Goal: Task Accomplishment & Management: Manage account settings

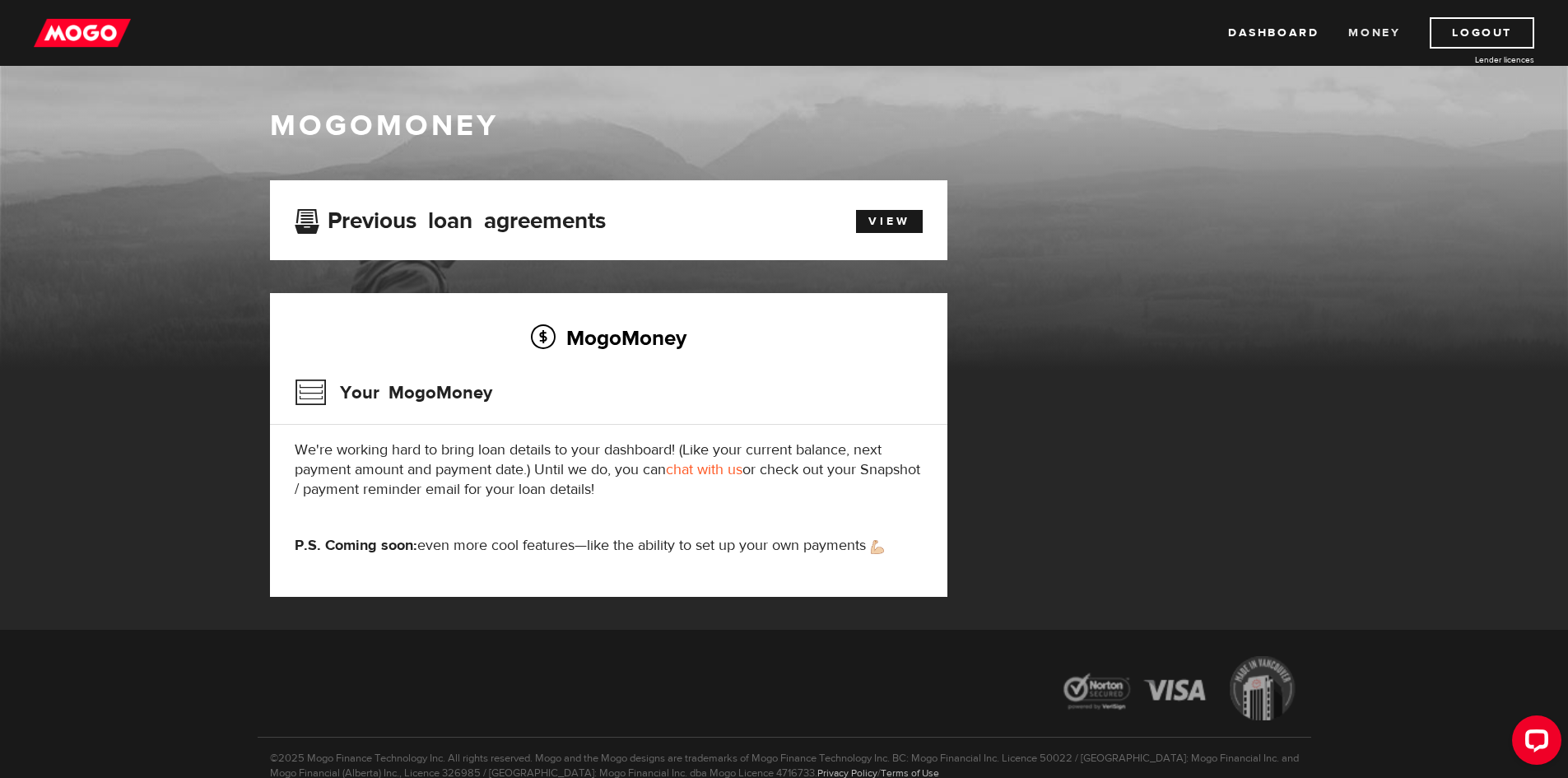
click at [1362, 33] on link "Money" at bounding box center [1373, 33] width 52 height 32
click at [883, 218] on link "View" at bounding box center [889, 221] width 67 height 23
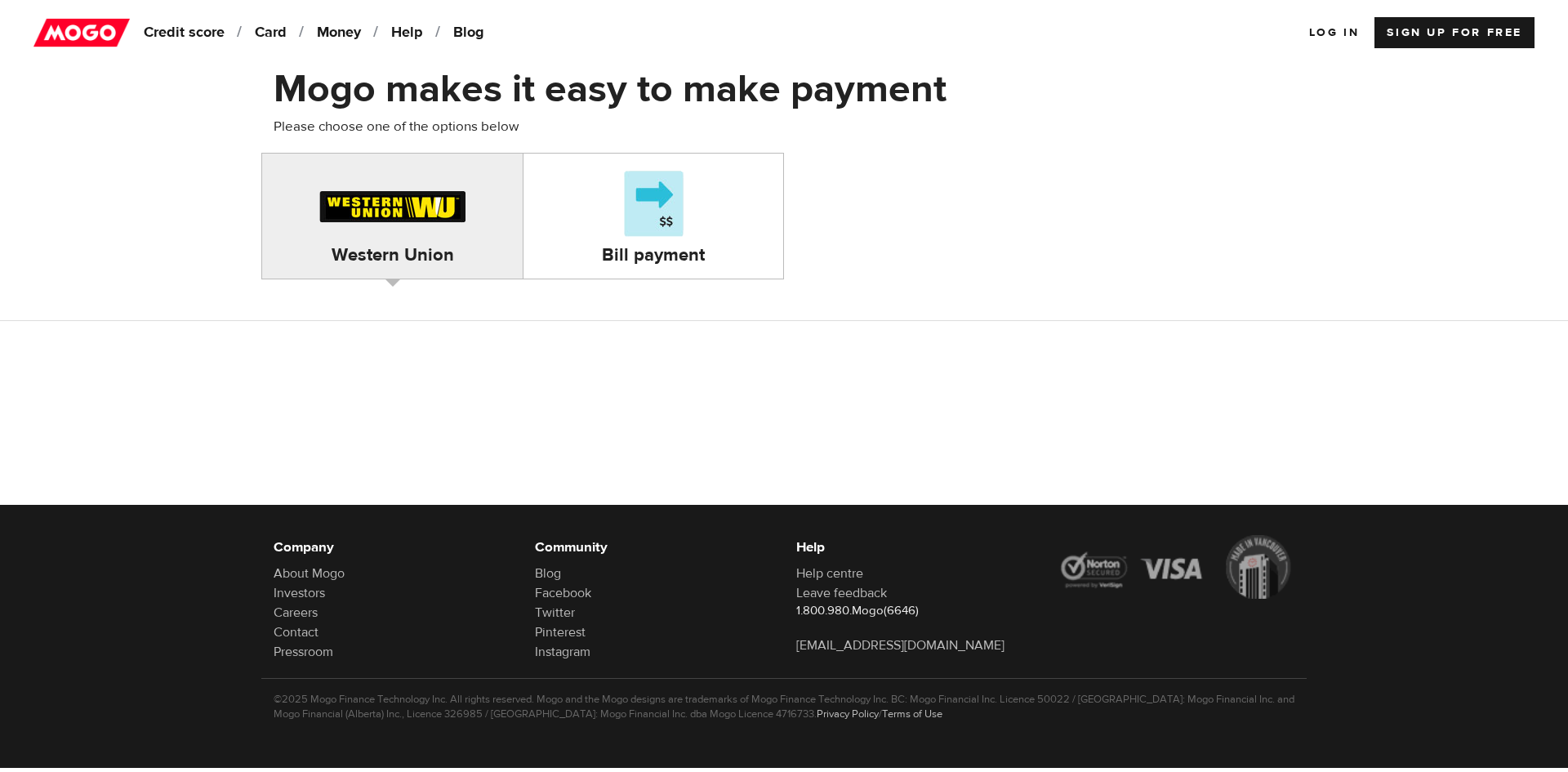
click at [682, 210] on div at bounding box center [653, 205] width 72 height 77
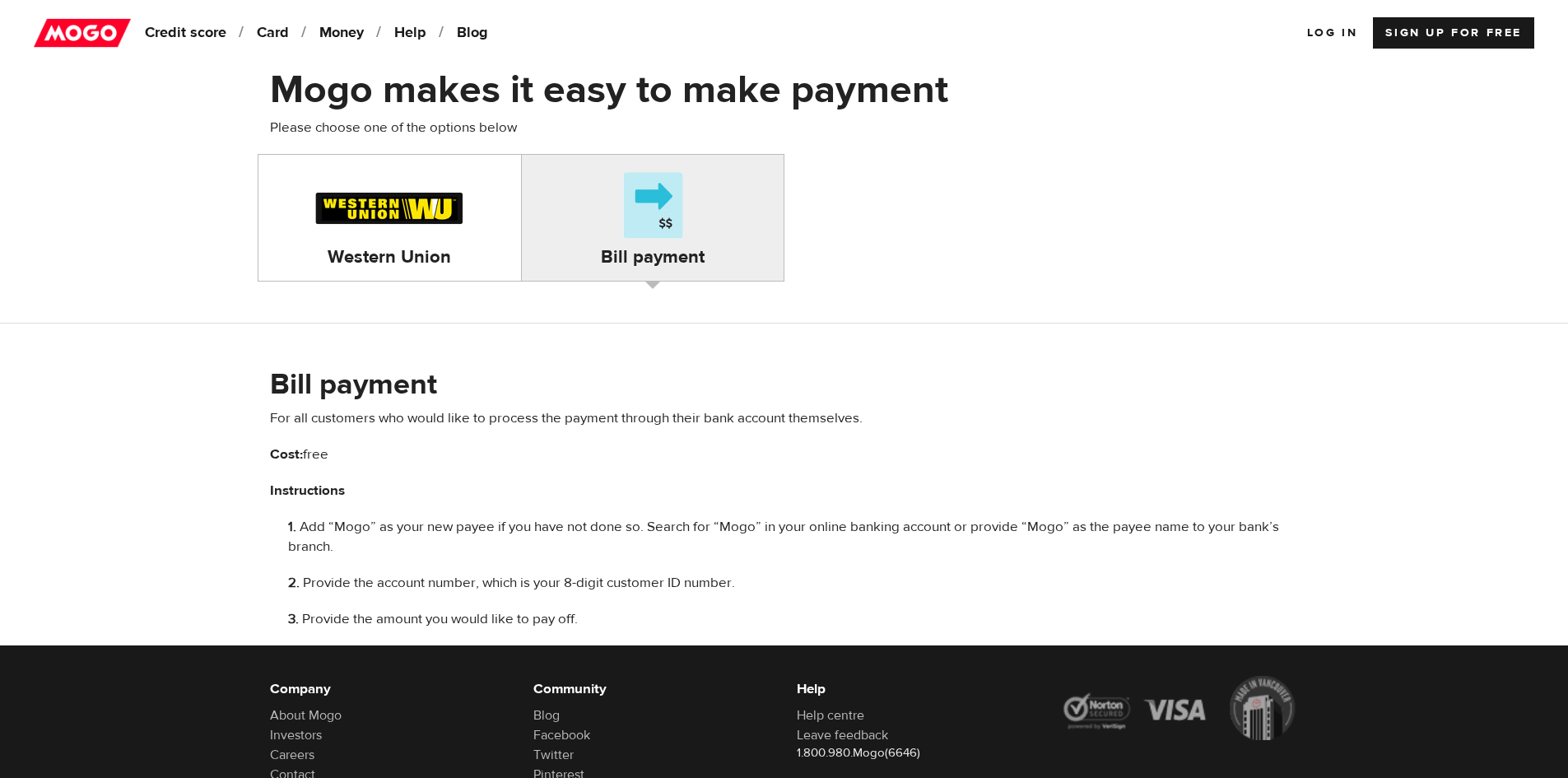
click at [395, 215] on div at bounding box center [389, 207] width 161 height 78
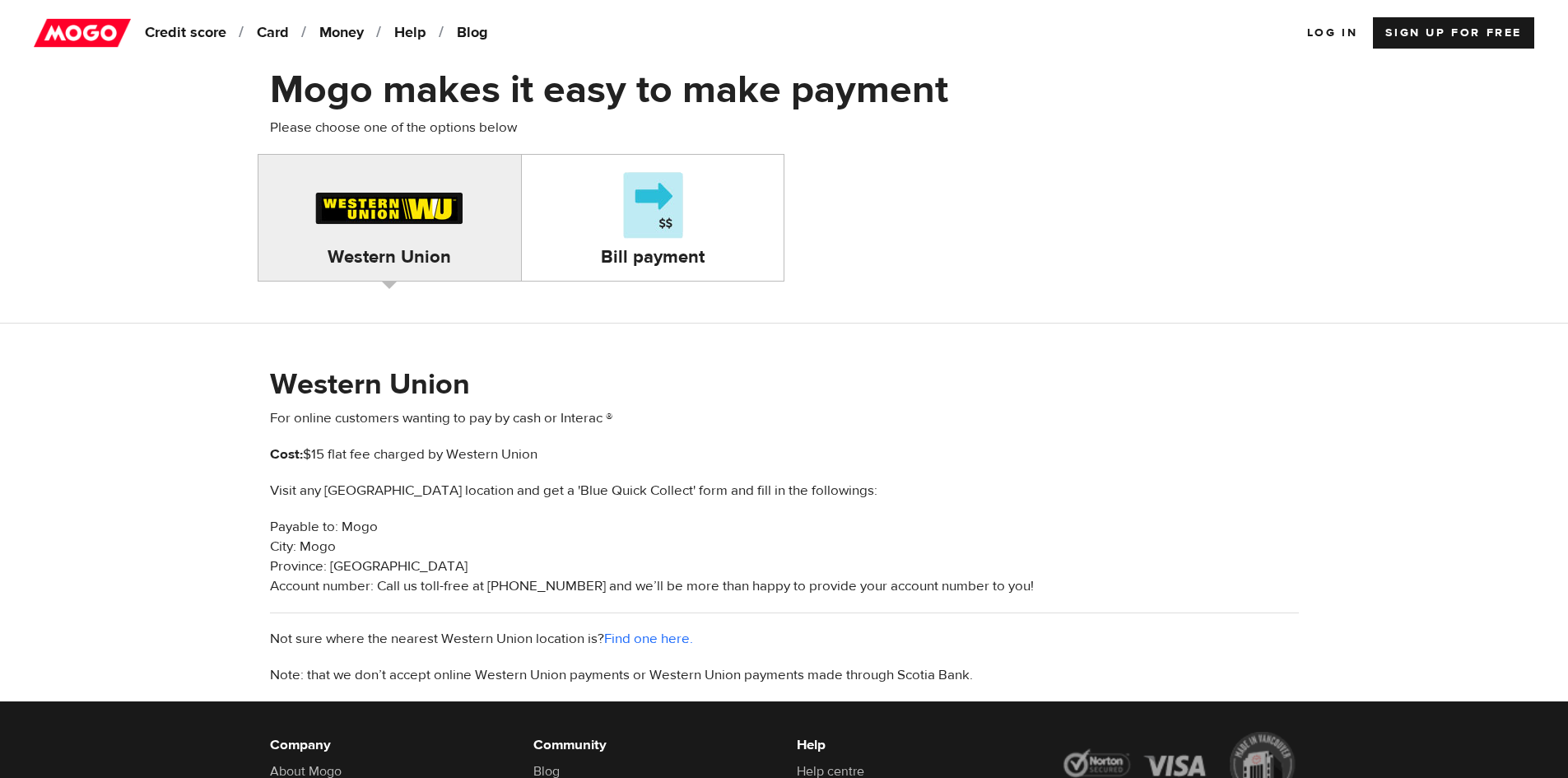
click at [722, 207] on div "Bill payment" at bounding box center [652, 218] width 262 height 101
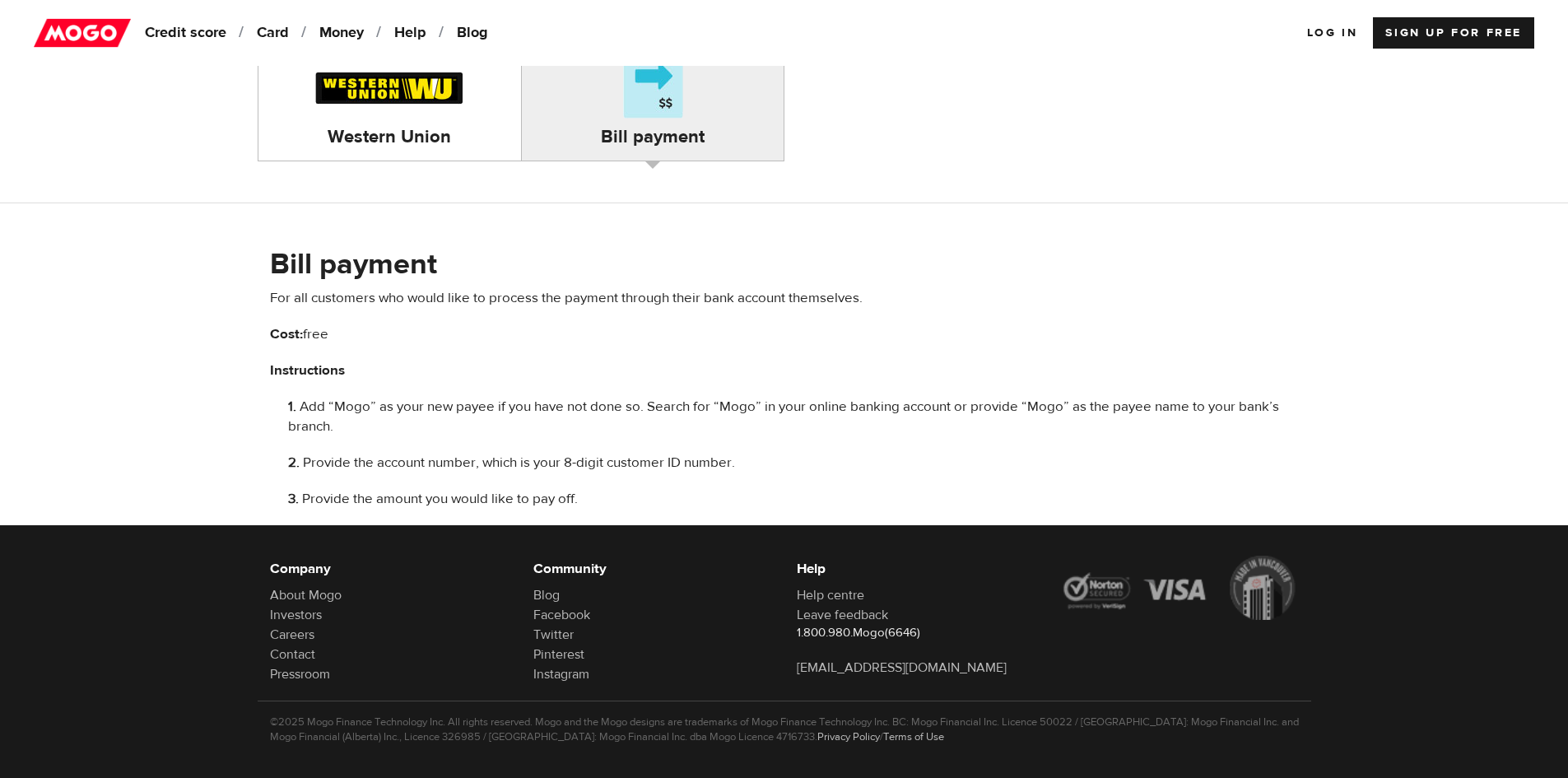
scroll to position [138, 0]
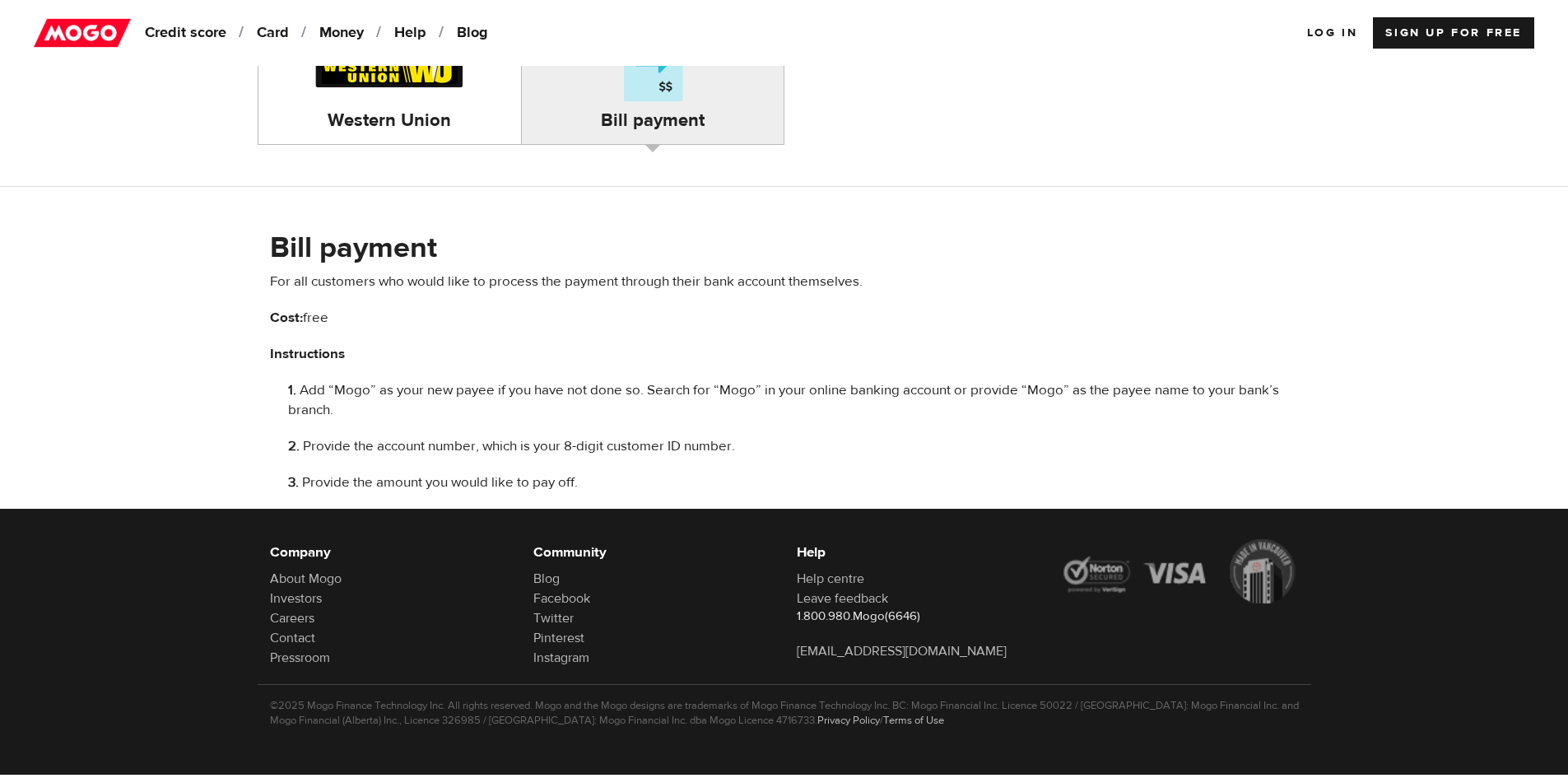
drag, startPoint x: 573, startPoint y: 451, endPoint x: 578, endPoint y: 466, distance: 15.8
click at [572, 451] on span "Provide the account number, which is your 8-digit customer ID number." at bounding box center [519, 447] width 432 height 18
click at [585, 484] on li "Provide the amount you would like to pay off." at bounding box center [793, 483] width 1010 height 20
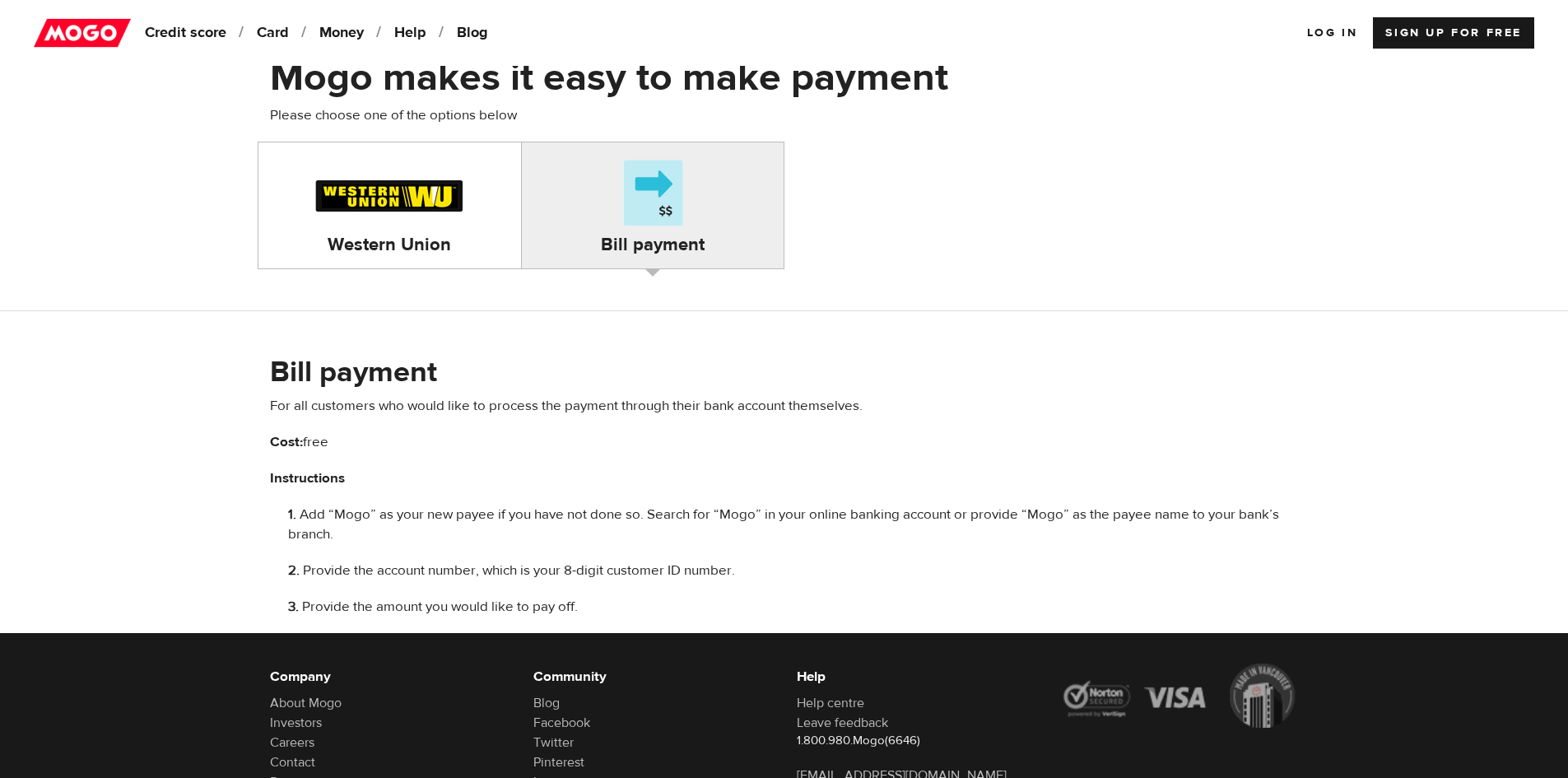
scroll to position [0, 0]
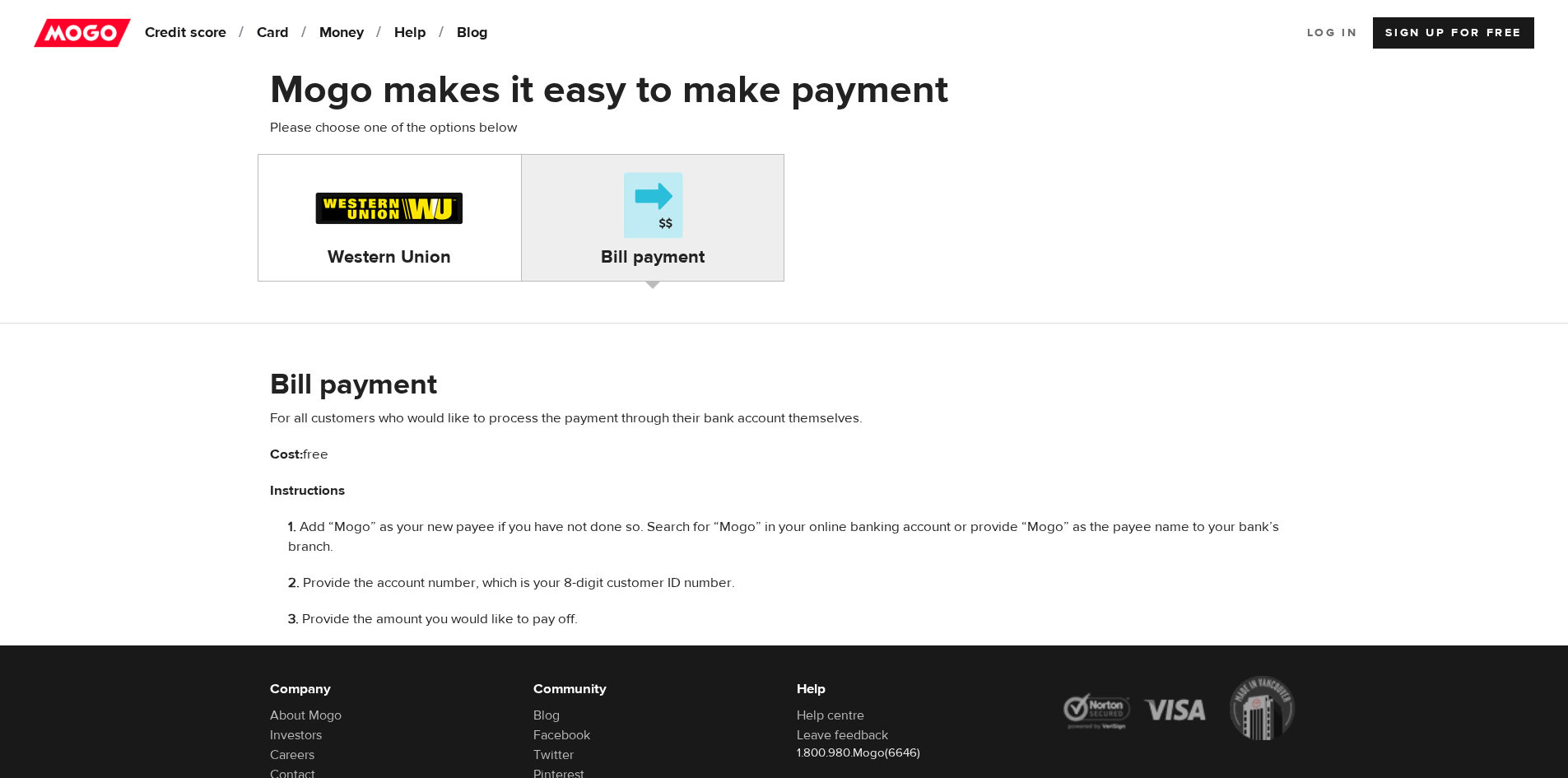
click at [1343, 40] on link "Log In" at bounding box center [1333, 33] width 51 height 32
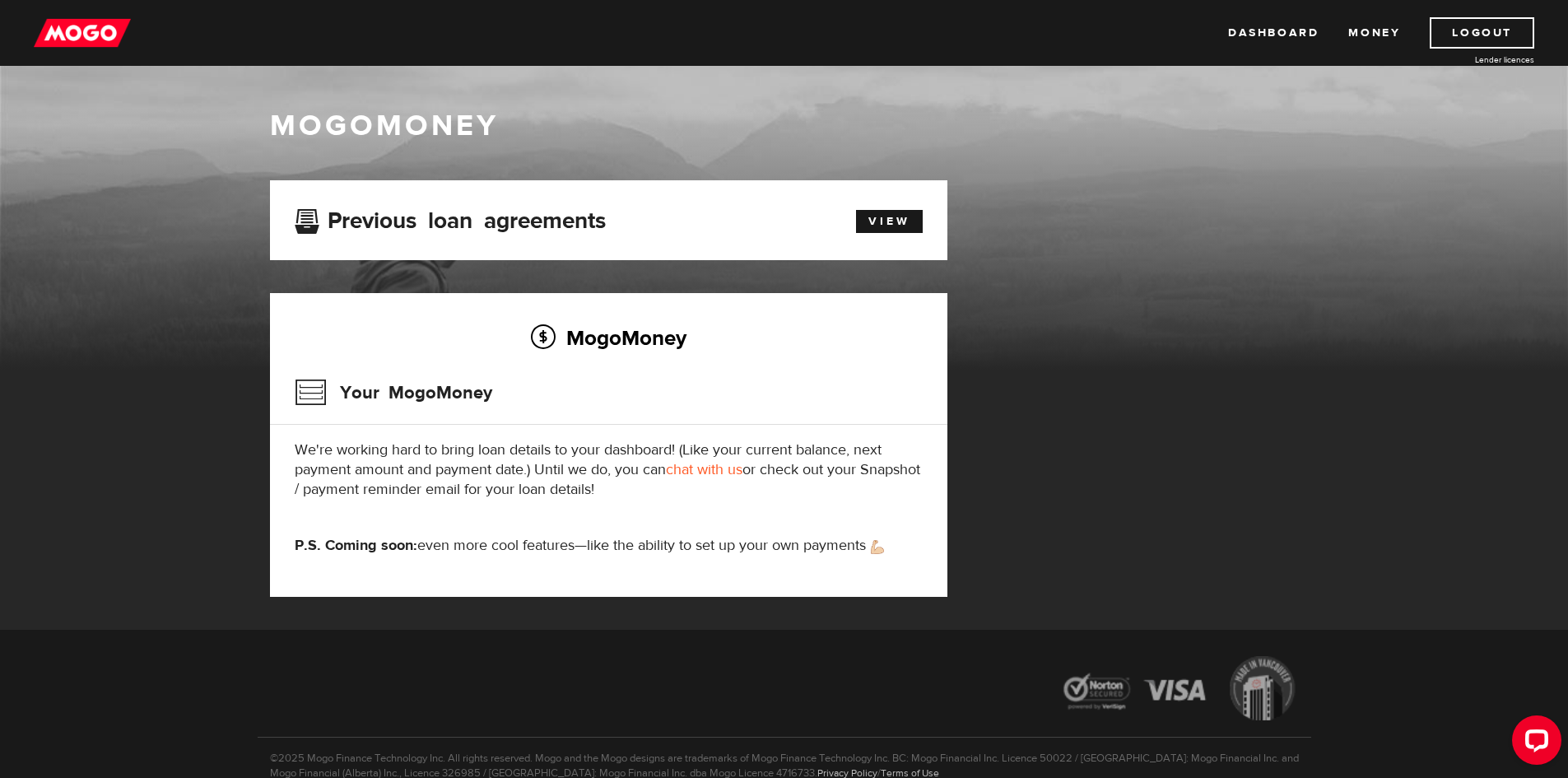
click at [596, 192] on div "Previous loan agreements View" at bounding box center [608, 220] width 677 height 80
click at [892, 218] on link "View" at bounding box center [889, 221] width 67 height 23
